Goal: Use online tool/utility: Utilize a website feature to perform a specific function

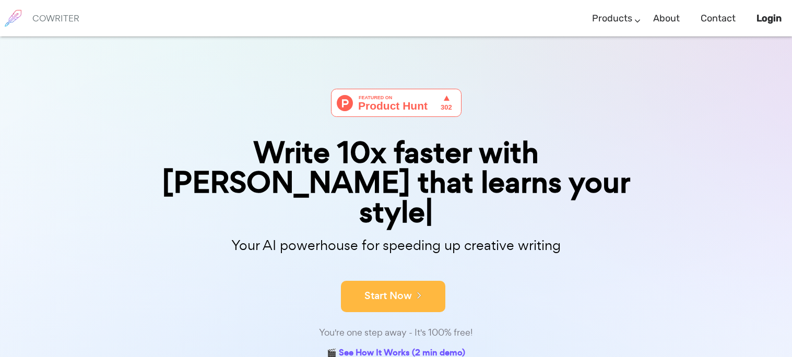
click at [420, 289] on icon at bounding box center [416, 294] width 9 height 11
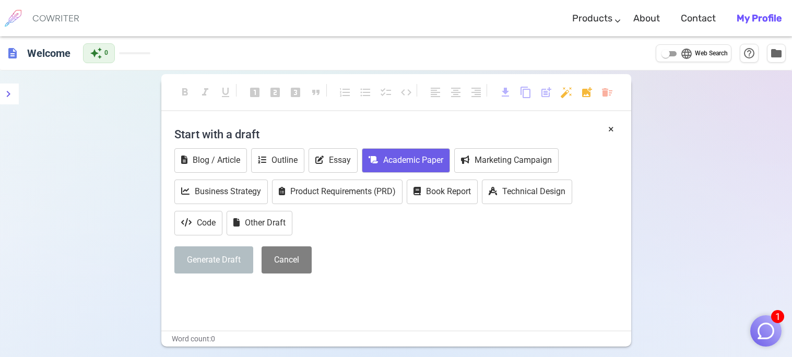
click at [372, 156] on icon at bounding box center [373, 160] width 9 height 8
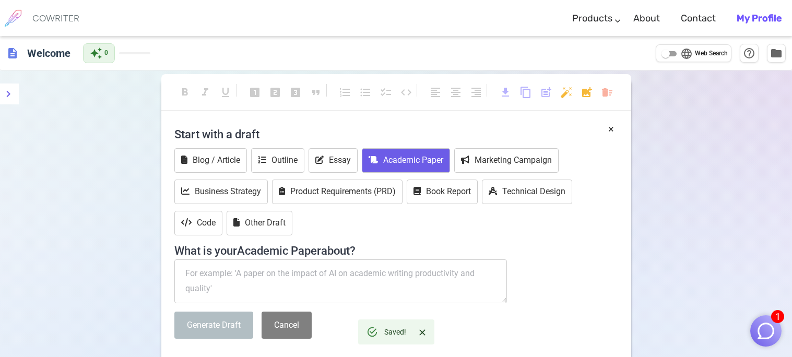
click at [335, 272] on textarea at bounding box center [340, 281] width 333 height 44
paste textarea "Explore how effective communication, understanding client needs, and maintainin…"
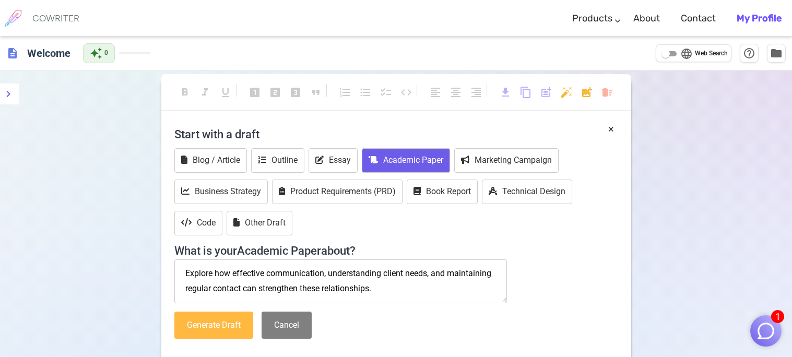
type textarea "Explore how effective communication, understanding client needs, and maintainin…"
click at [241, 329] on button "Generate Draft" at bounding box center [213, 326] width 79 height 28
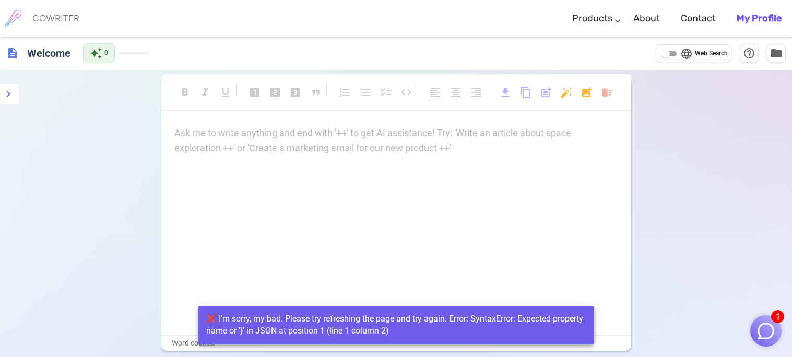
click at [219, 133] on p "Ask me to write anything and end with '++' to get AI assistance! Try: 'Write an…" at bounding box center [396, 133] width 444 height 15
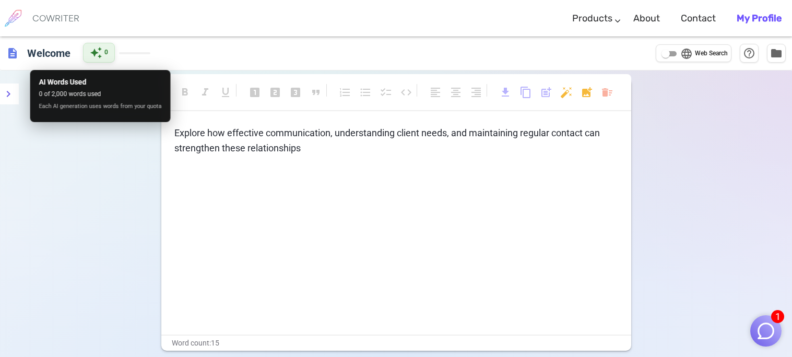
click at [94, 57] on span "auto_awesome" at bounding box center [96, 52] width 13 height 13
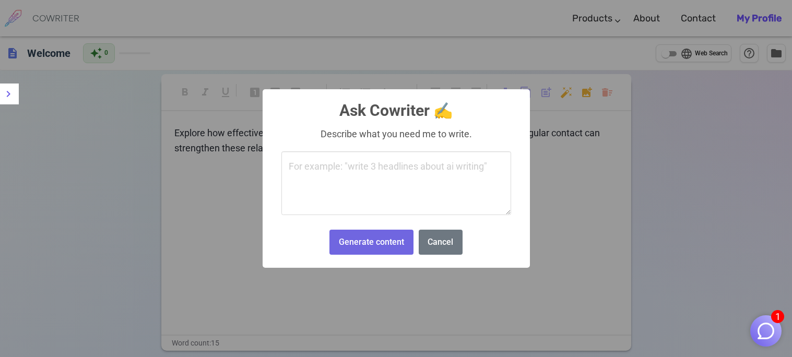
click at [562, 90] on body "1 COWRITER Products Writing Marketing Emails Images (soon) About Contact My Pro…" at bounding box center [396, 217] width 792 height 434
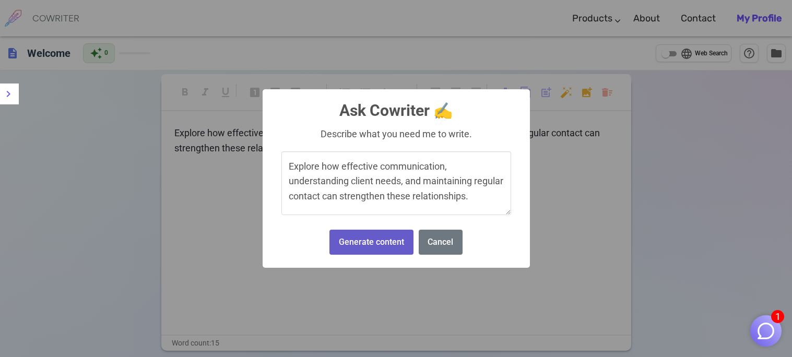
type textarea "Explore how effective communication, understanding client needs, and maintainin…"
click at [387, 252] on button "Generate content" at bounding box center [371, 243] width 84 height 26
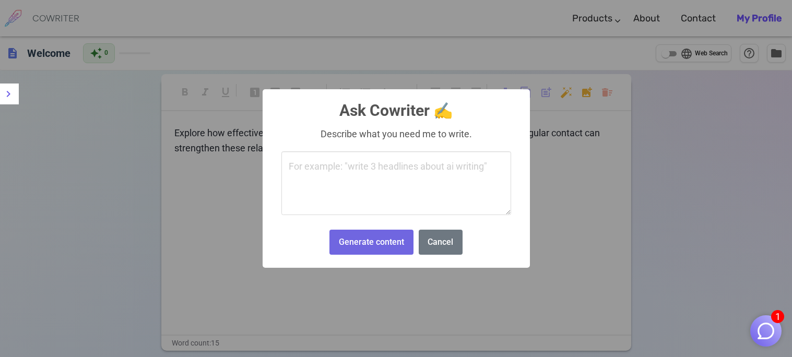
click at [564, 88] on body "1 COWRITER Products Writing Marketing Emails Images (soon) About Contact My Pro…" at bounding box center [396, 217] width 792 height 434
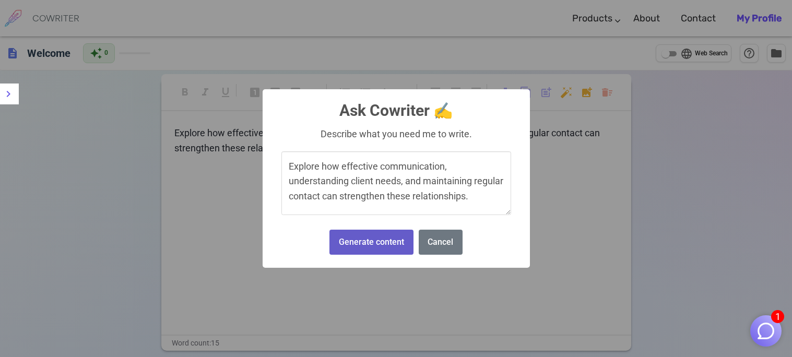
type textarea "Explore how effective communication, understanding client needs, and maintainin…"
click at [372, 234] on button "Generate content" at bounding box center [371, 243] width 84 height 26
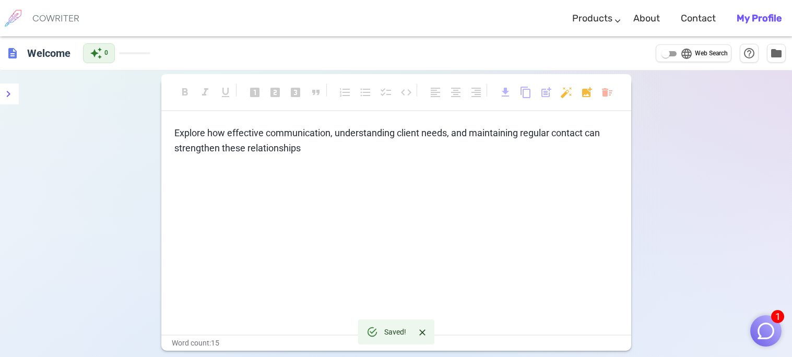
click at [198, 163] on p "﻿" at bounding box center [396, 167] width 444 height 15
click at [303, 148] on p "Explore how effective communication, understanding client needs, and maintainin…" at bounding box center [396, 141] width 444 height 30
click at [662, 58] on input "language Web Search" at bounding box center [666, 54] width 38 height 13
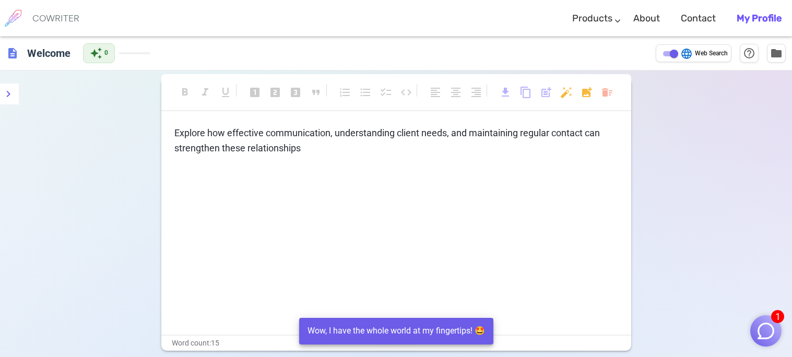
click at [668, 57] on input "language Web Search" at bounding box center [674, 54] width 38 height 13
checkbox input "false"
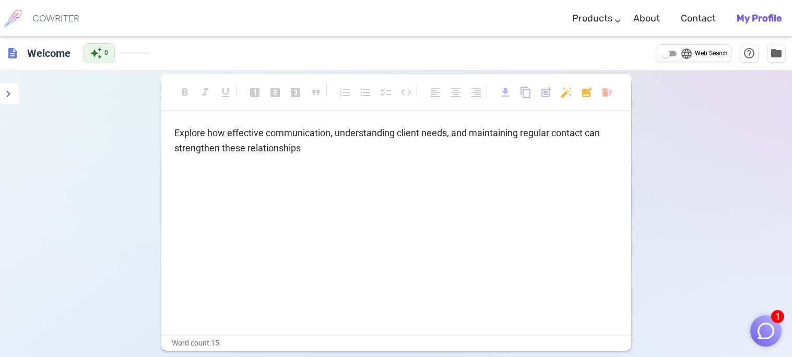
click at [137, 64] on div "description Welcome auto_awesome 0 language Web Search help_outline folder" at bounding box center [396, 54] width 792 height 34
click at [48, 56] on h6 "Welcome" at bounding box center [49, 52] width 52 height 21
click at [5, 103] on button "menu" at bounding box center [8, 94] width 21 height 21
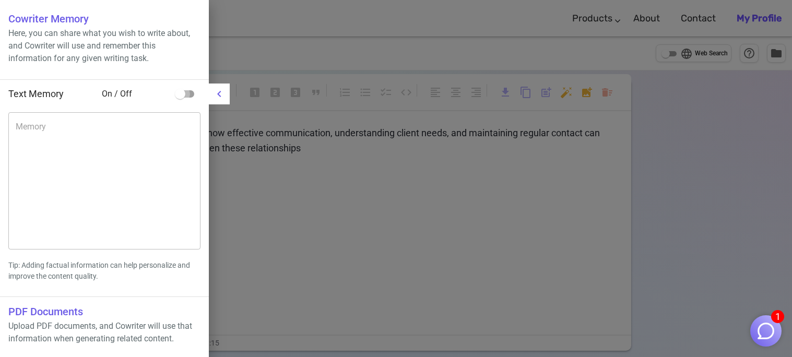
click at [174, 92] on input "checkbox" at bounding box center [180, 94] width 60 height 20
checkbox input "true"
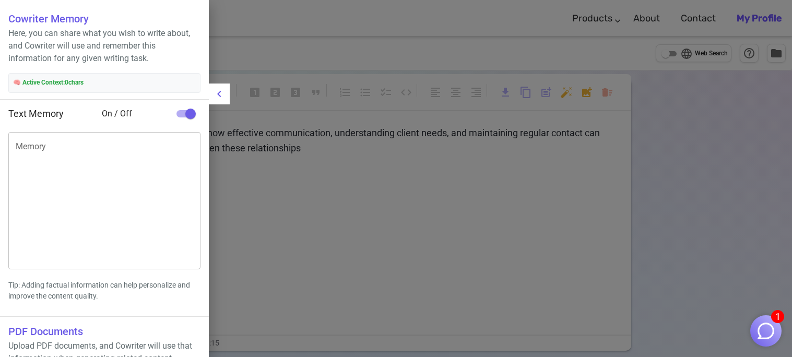
click at [72, 155] on textarea "Memory" at bounding box center [104, 200] width 177 height 120
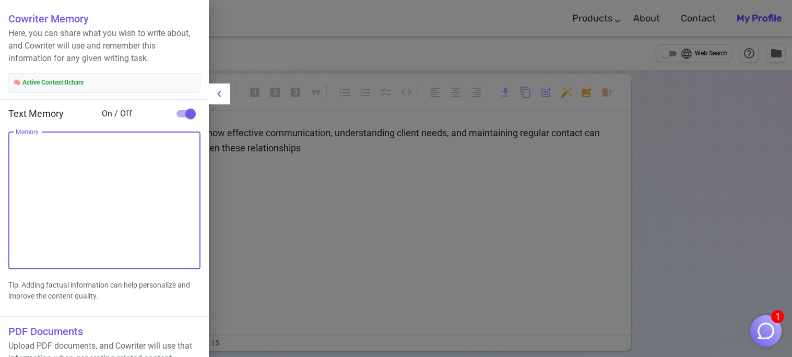
paste textarea "Explore how effective communication, understanding client needs, and maintainin…"
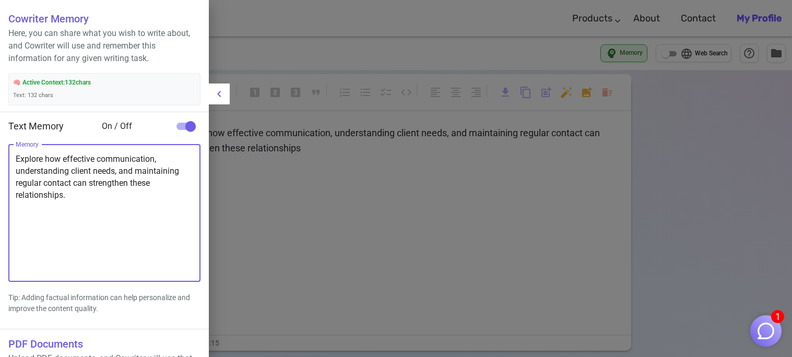
type textarea "Explore how effective communication, understanding client needs, and maintainin…"
